Goal: Transaction & Acquisition: Book appointment/travel/reservation

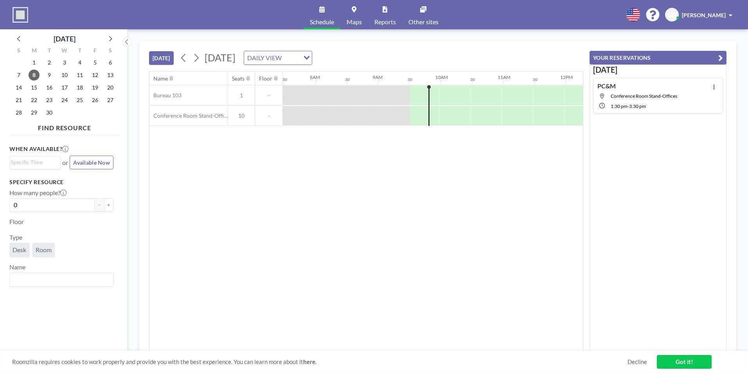
scroll to position [0, 469]
click at [511, 113] on div at bounding box center [517, 116] width 31 height 20
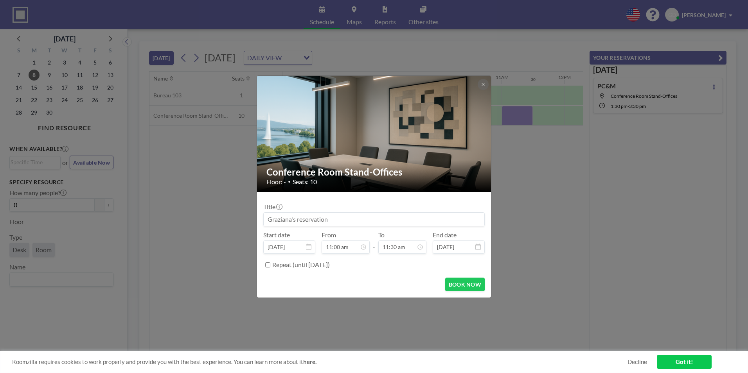
scroll to position [28, 0]
click at [327, 223] on input at bounding box center [374, 219] width 221 height 13
type input "PC&M"
click at [465, 283] on button "BOOK NOW" at bounding box center [465, 285] width 40 height 14
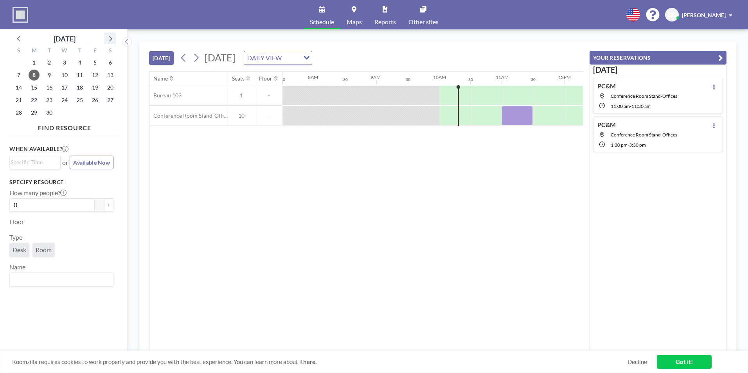
click at [110, 38] on icon at bounding box center [110, 38] width 10 height 10
click at [47, 102] on span "21" at bounding box center [49, 100] width 11 height 11
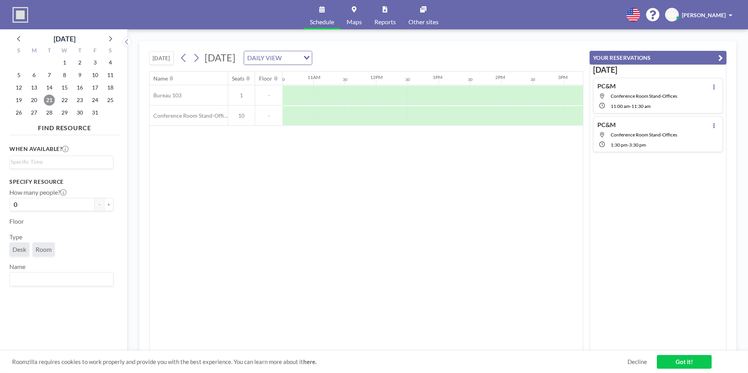
scroll to position [0, 680]
click at [492, 114] on div at bounding box center [493, 116] width 31 height 20
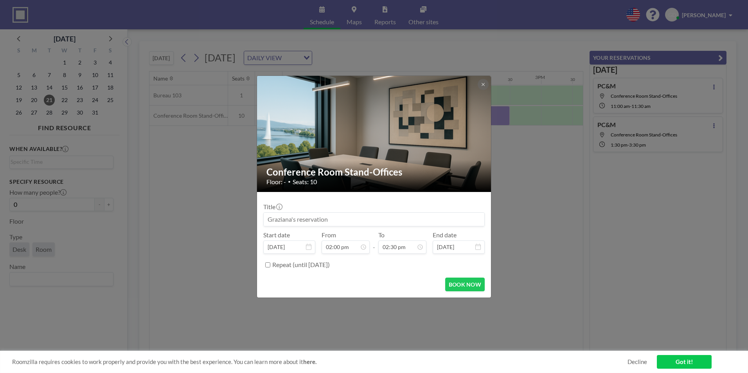
scroll to position [390, 0]
click at [359, 218] on input at bounding box center [374, 219] width 221 height 13
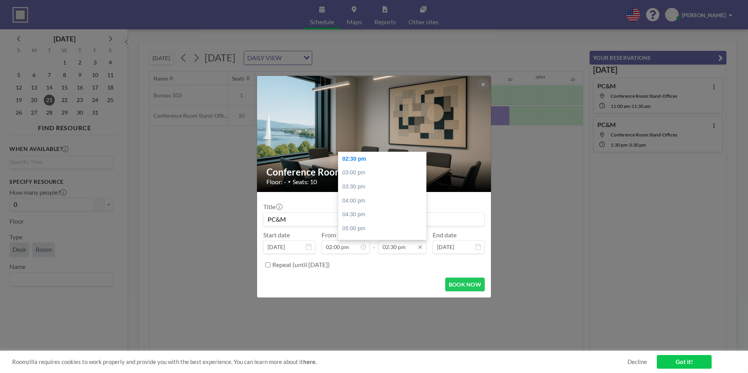
type input "PC&M"
click at [388, 251] on input "02:30 pm" at bounding box center [402, 247] width 48 height 13
click at [352, 174] on div "03:00 pm" at bounding box center [384, 173] width 92 height 14
type input "03:00 pm"
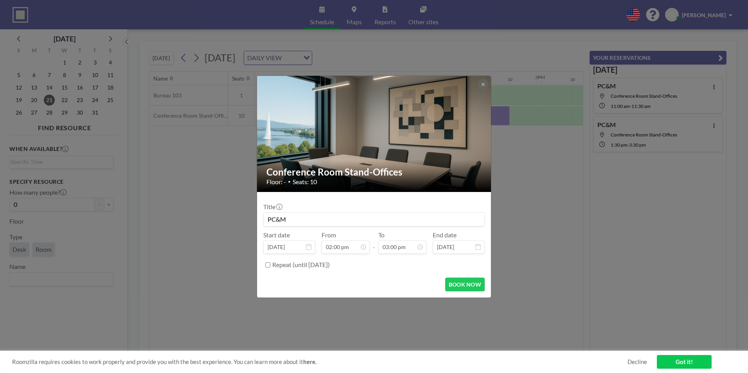
scroll to position [390, 0]
click at [468, 282] on button "BOOK NOW" at bounding box center [465, 285] width 40 height 14
